Goal: Information Seeking & Learning: Learn about a topic

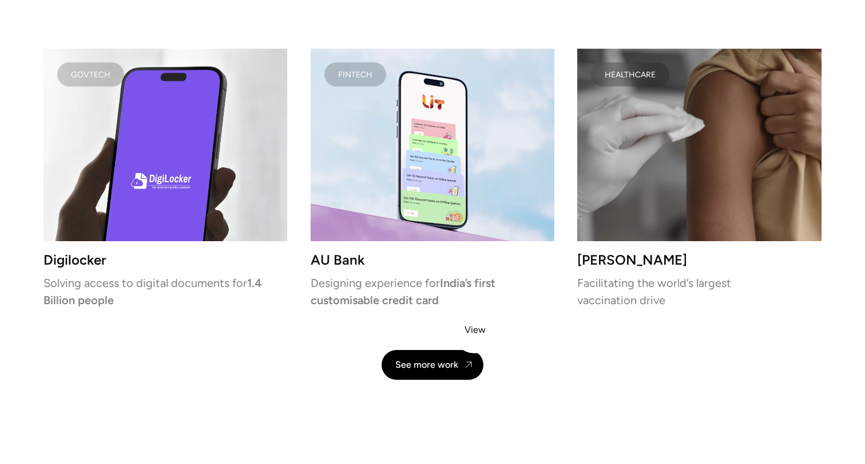
scroll to position [2409, 0]
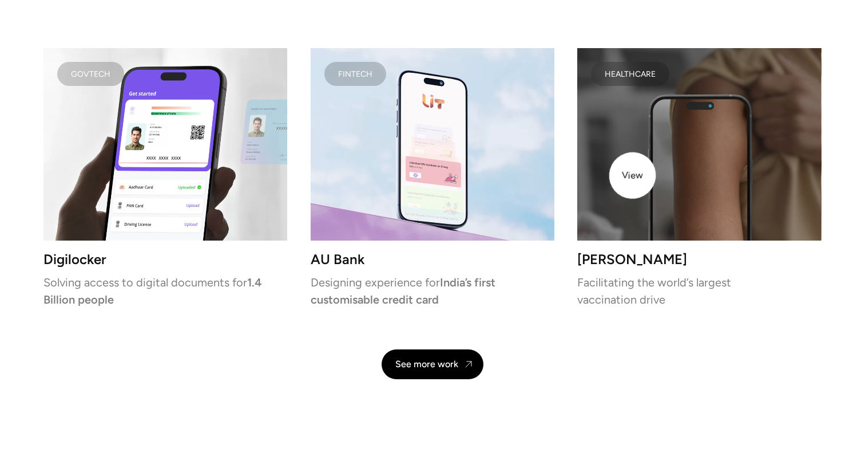
click at [635, 175] on video at bounding box center [699, 144] width 244 height 192
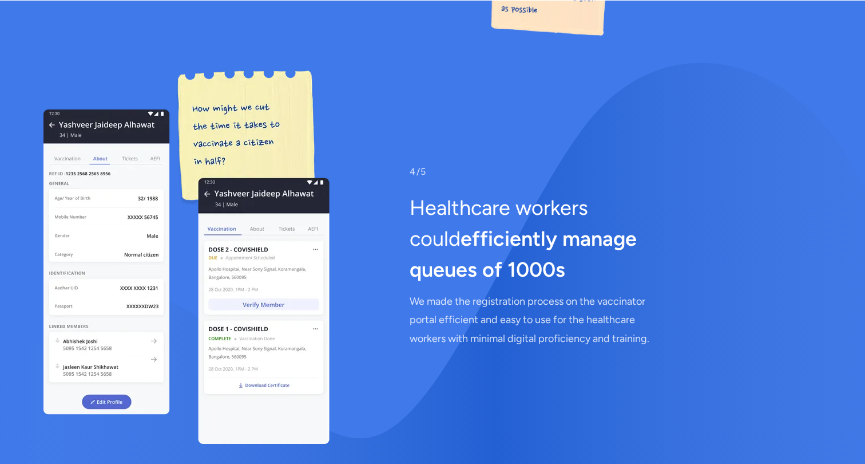
scroll to position [5875, 0]
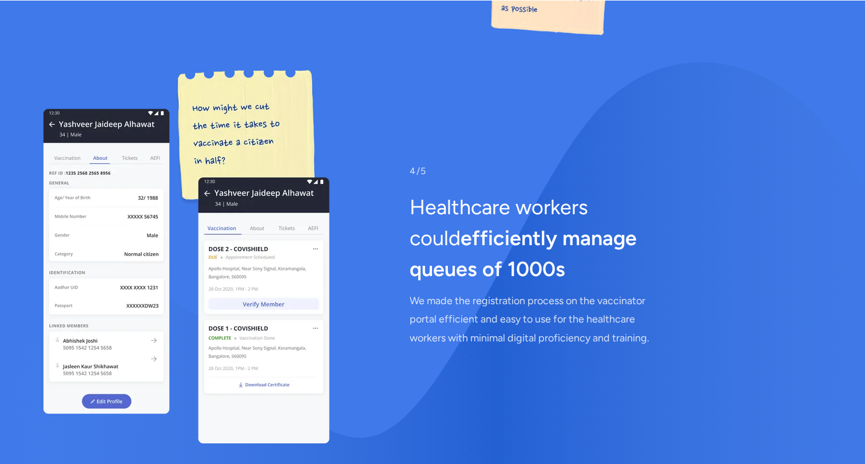
click at [631, 164] on span "4/5" at bounding box center [553, 171] width 286 height 14
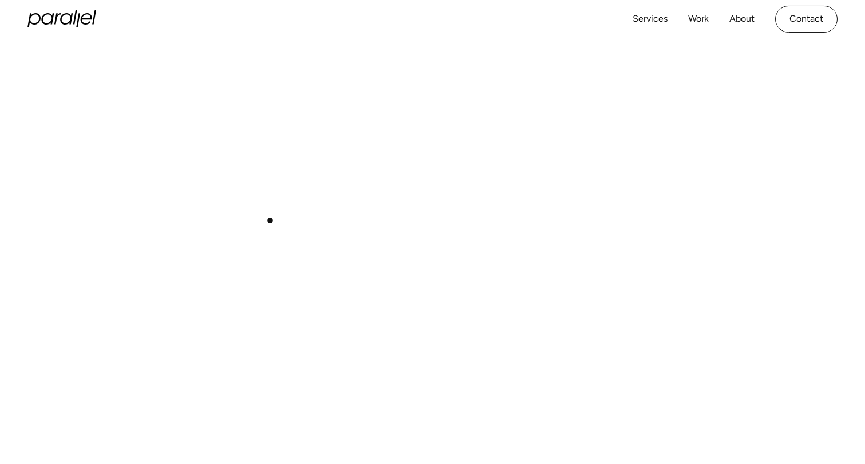
scroll to position [413, 0]
click at [733, 23] on link "About" at bounding box center [742, 22] width 25 height 17
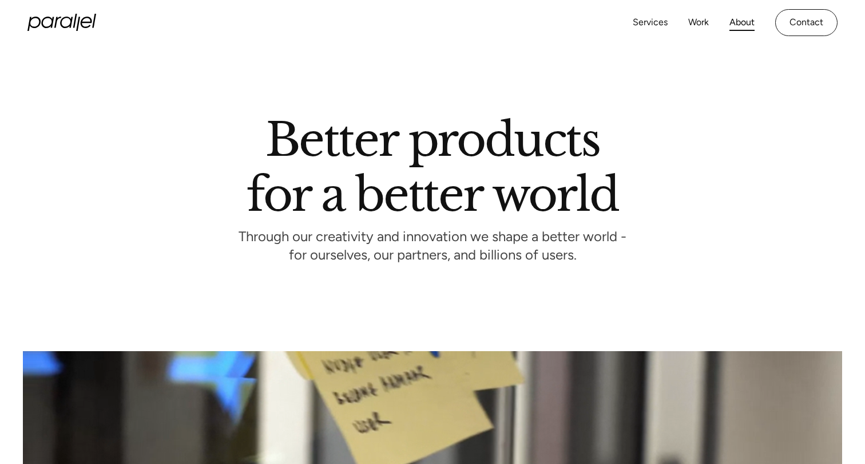
click at [667, 18] on div "Services Work About Careers Contact" at bounding box center [735, 22] width 205 height 27
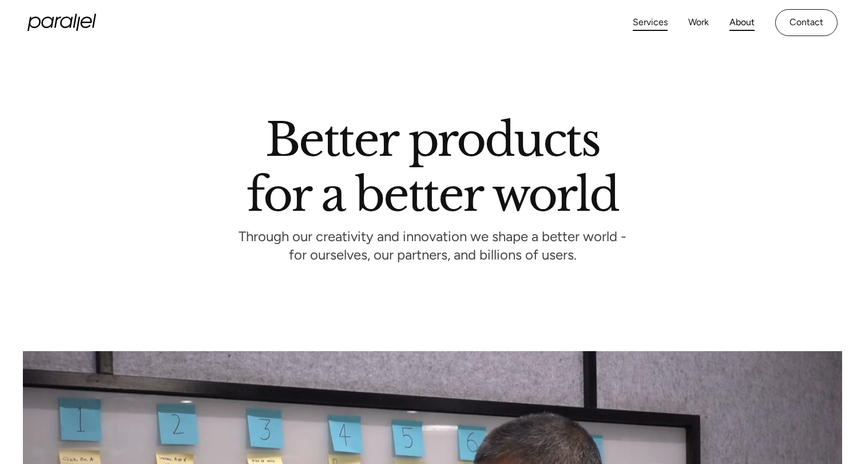
click at [659, 21] on link "Services" at bounding box center [650, 22] width 35 height 17
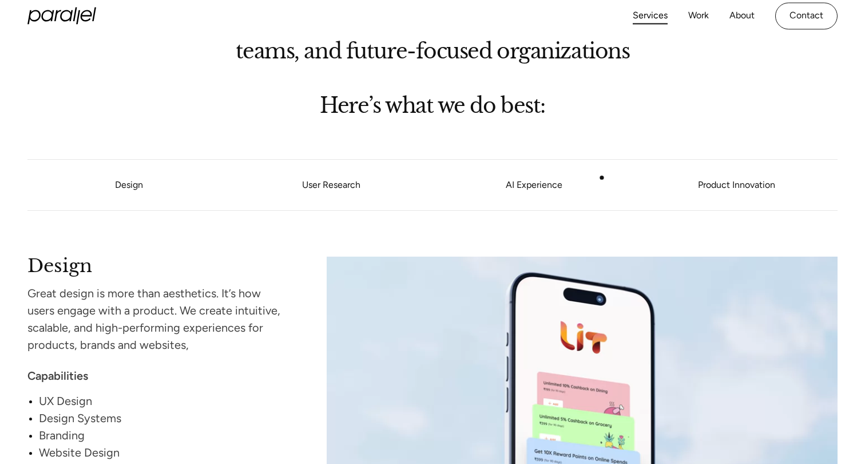
scroll to position [900, 0]
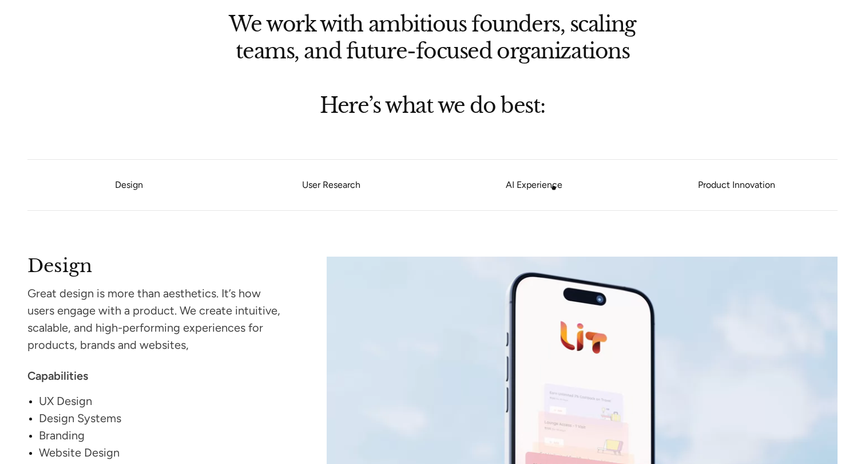
click at [554, 188] on link "AI Experience" at bounding box center [534, 184] width 203 height 7
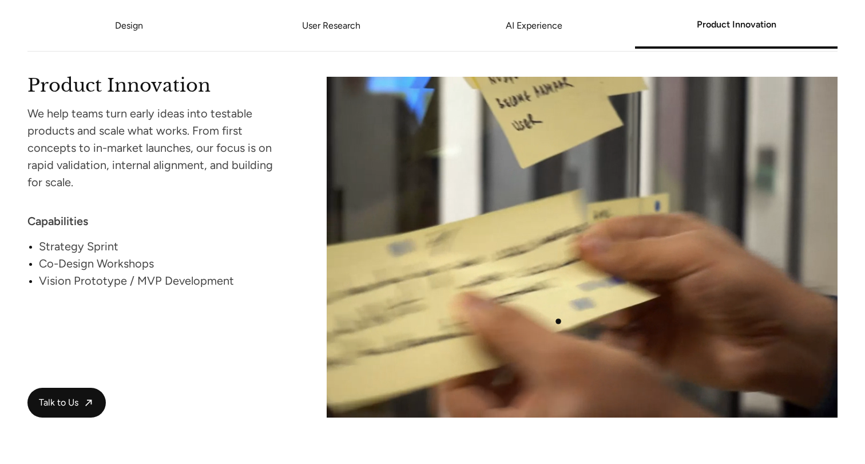
scroll to position [2381, 0]
